Goal: Transaction & Acquisition: Obtain resource

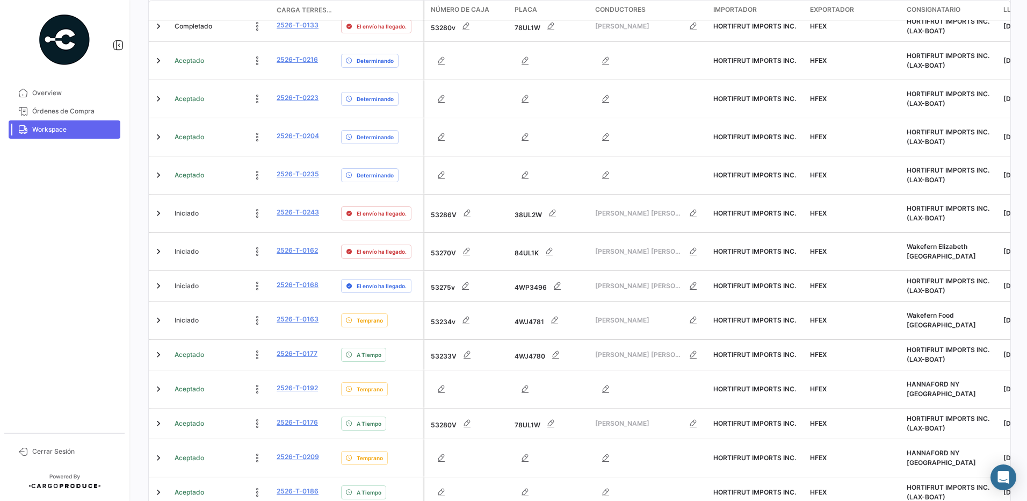
scroll to position [314, 0]
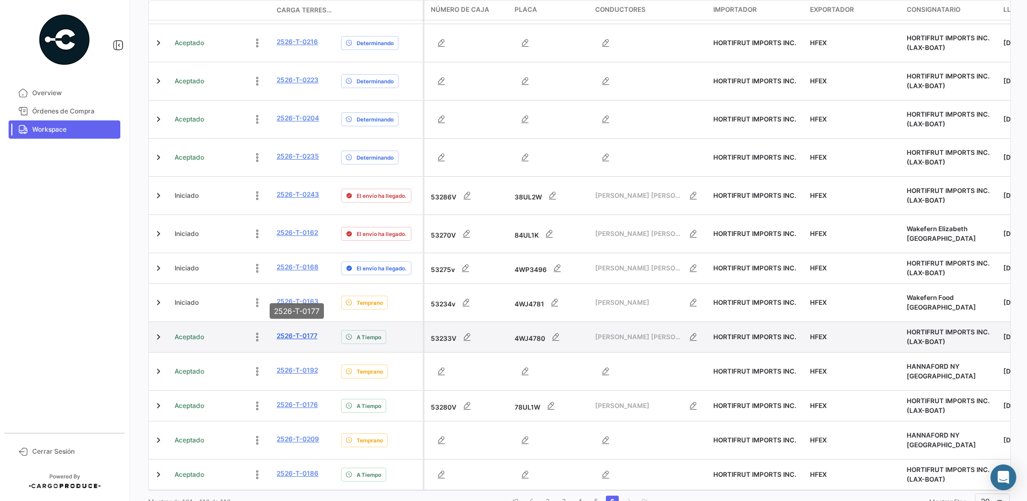
click at [305, 331] on link "2526-T-0177" at bounding box center [297, 336] width 41 height 10
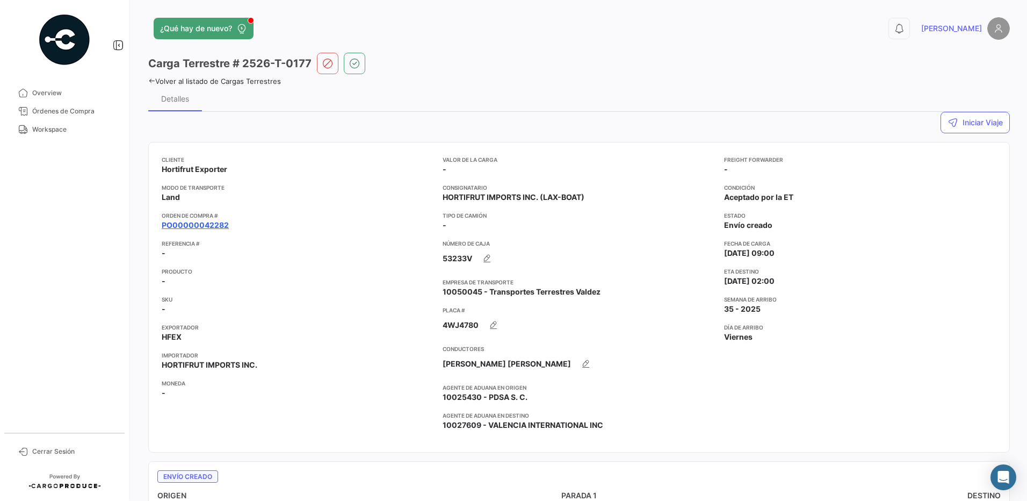
click at [214, 226] on link "PO00000042282" at bounding box center [195, 225] width 67 height 11
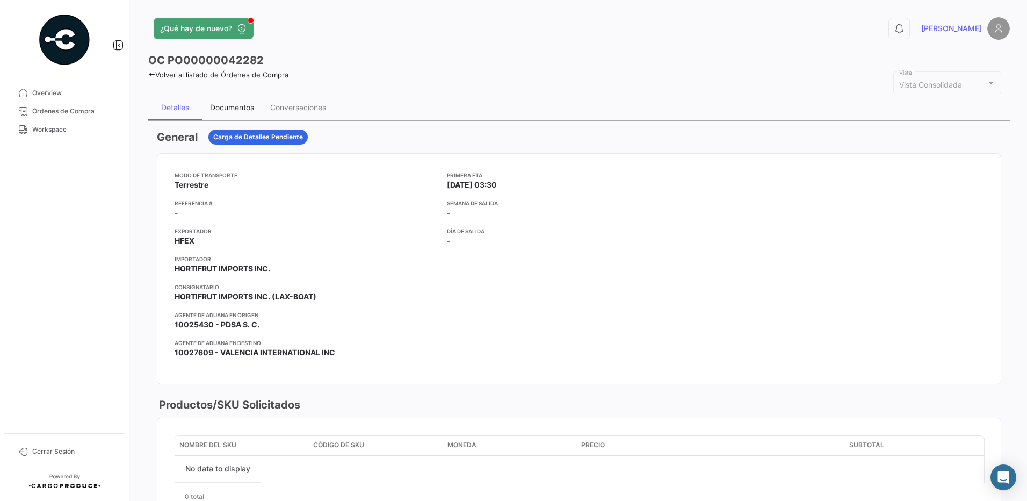
click at [236, 112] on div "Documentos" at bounding box center [232, 108] width 60 height 26
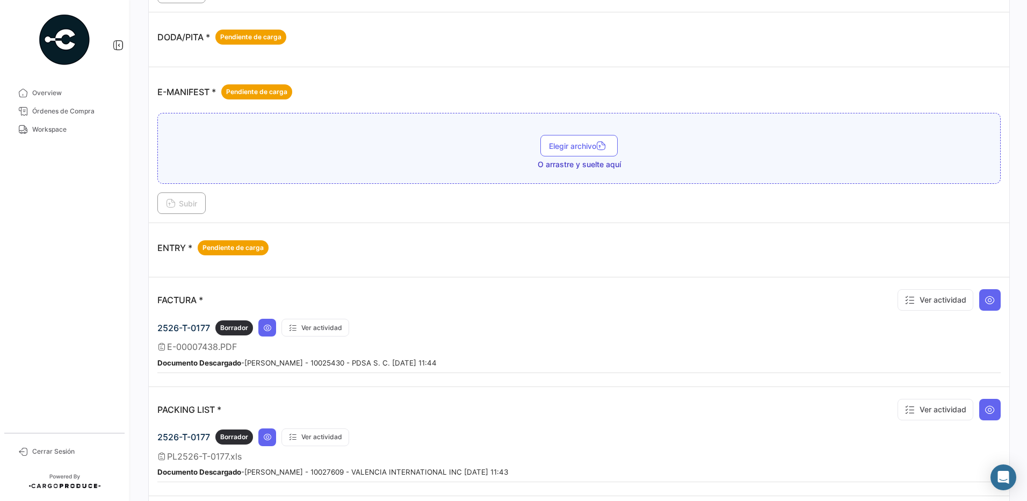
scroll to position [616, 0]
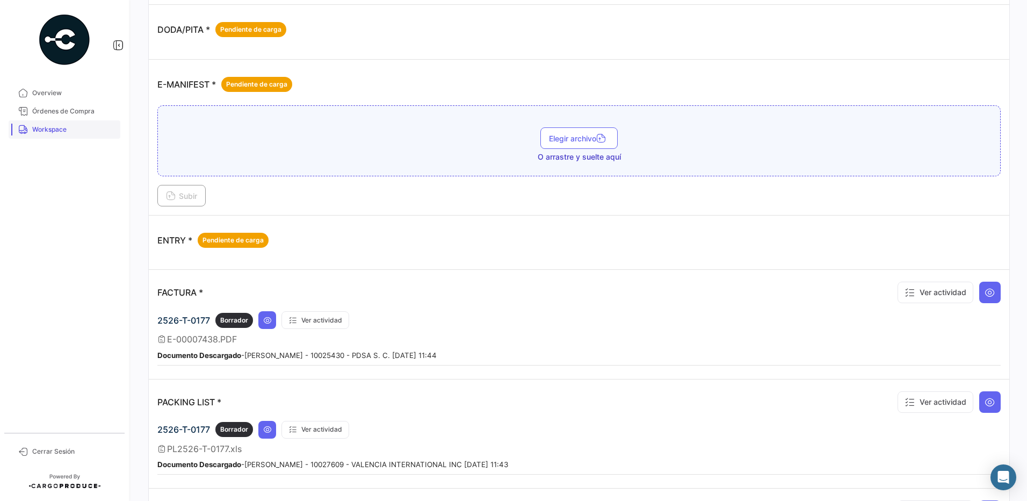
click at [64, 132] on span "Workspace" at bounding box center [74, 130] width 84 height 10
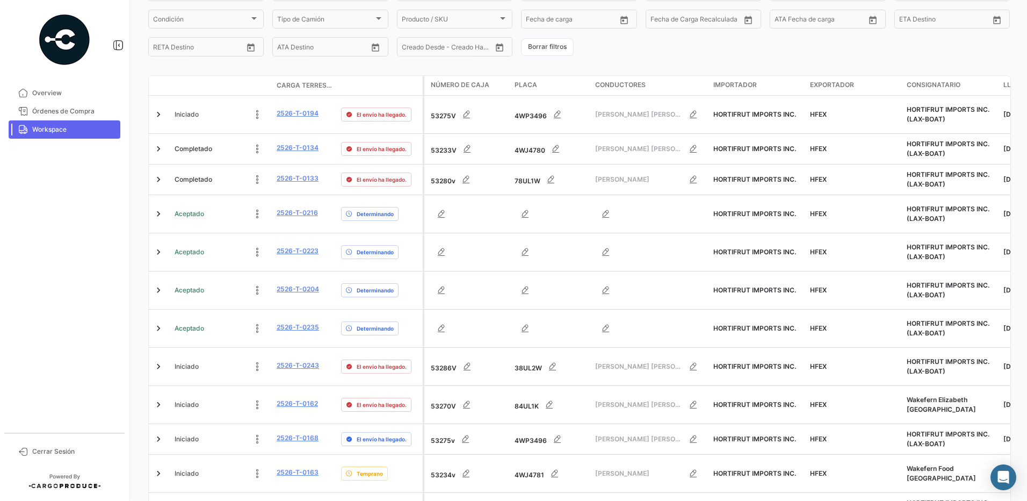
scroll to position [314, 0]
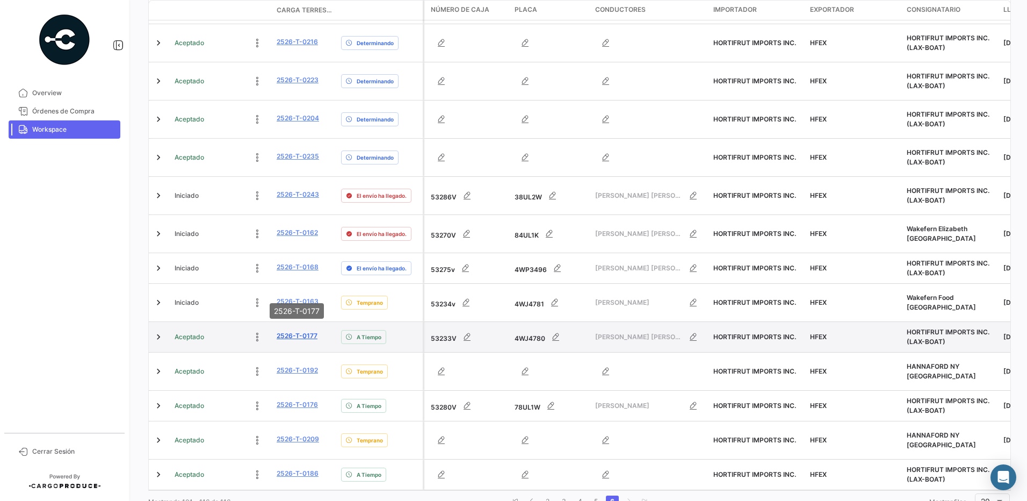
click at [310, 331] on link "2526-T-0177" at bounding box center [297, 336] width 41 height 10
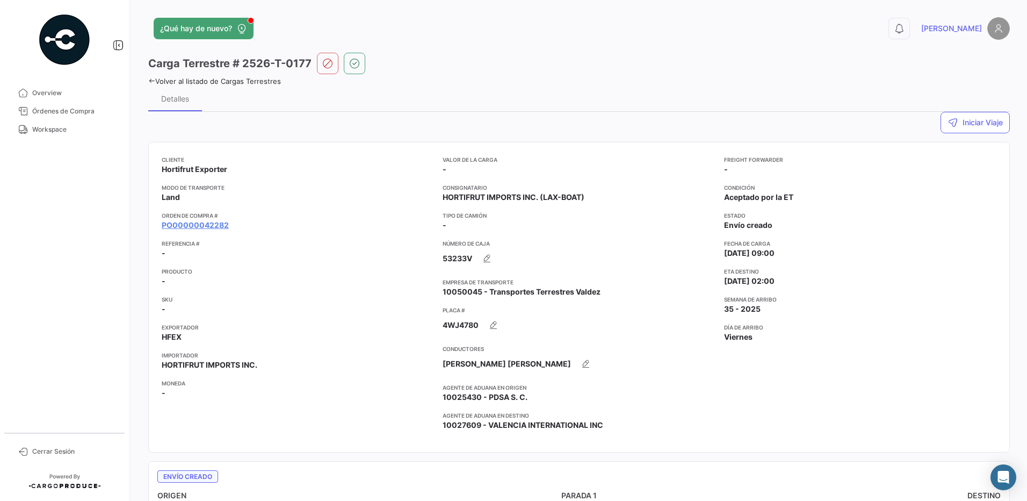
scroll to position [44, 0]
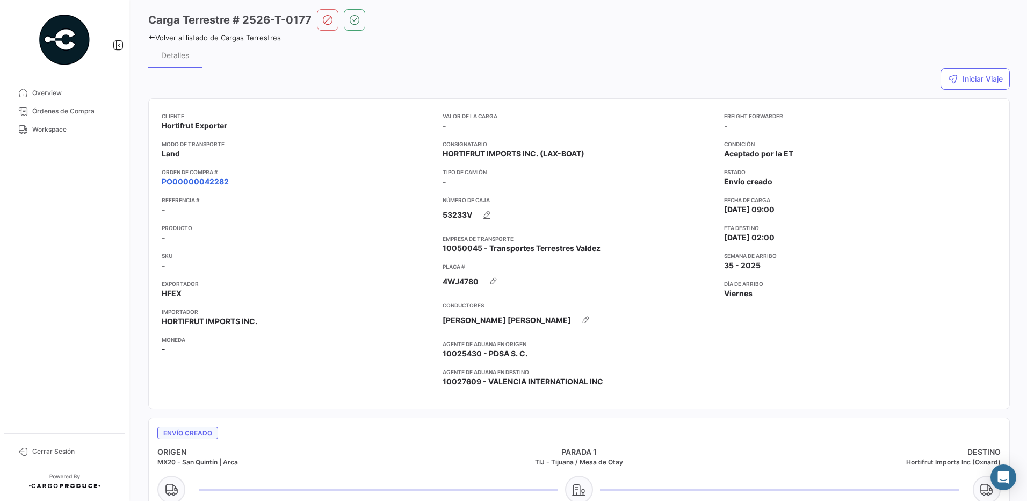
click at [213, 180] on link "PO00000042282" at bounding box center [195, 181] width 67 height 11
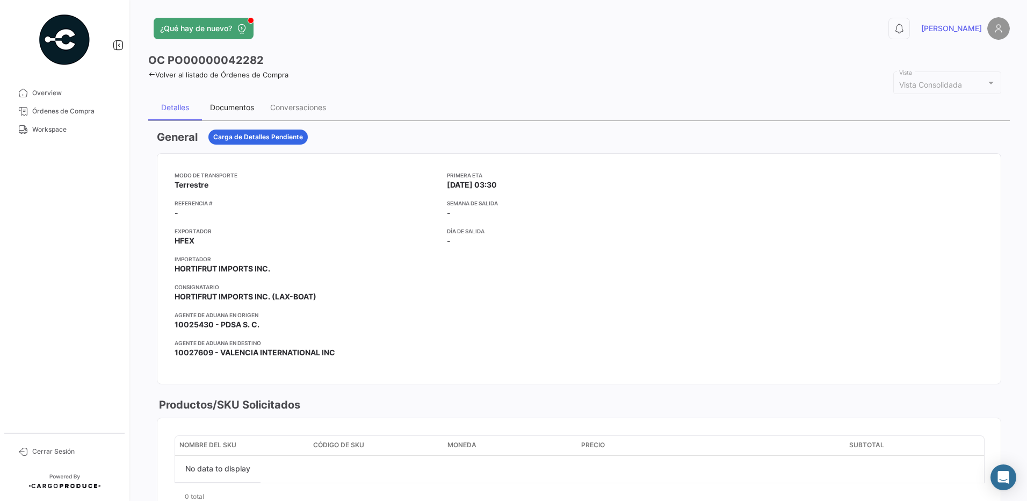
click at [247, 110] on div "Documentos" at bounding box center [232, 107] width 44 height 9
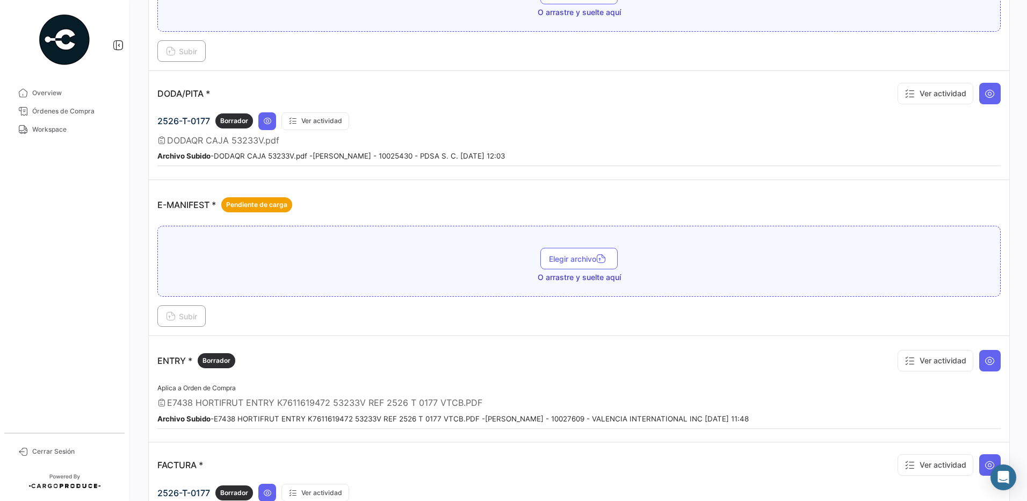
scroll to position [552, 0]
click at [985, 362] on icon at bounding box center [990, 358] width 11 height 11
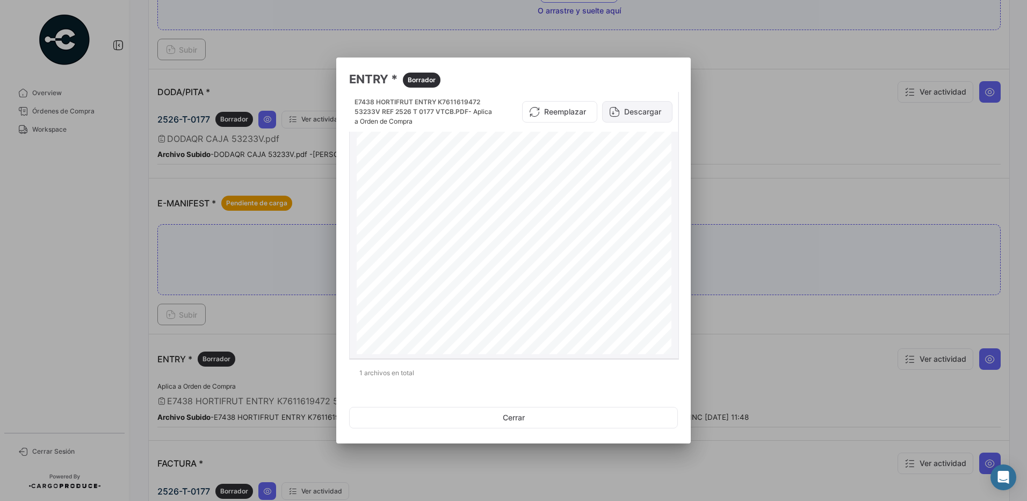
click at [652, 113] on button "Descargar" at bounding box center [637, 111] width 70 height 21
click at [631, 108] on button "Descargar" at bounding box center [637, 111] width 70 height 21
